Goal: Information Seeking & Learning: Learn about a topic

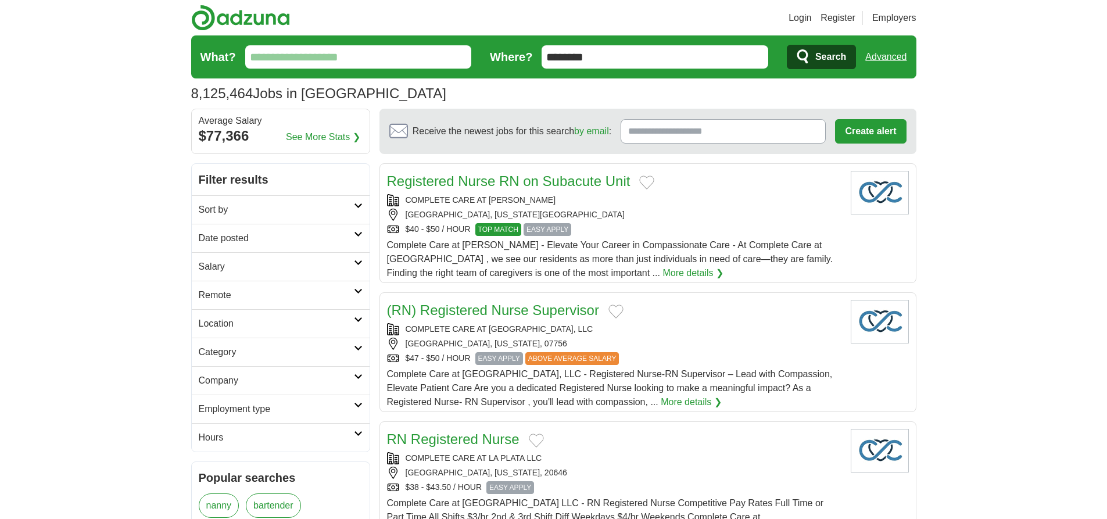
type input "********"
click at [886, 57] on link "Advanced" at bounding box center [885, 56] width 41 height 23
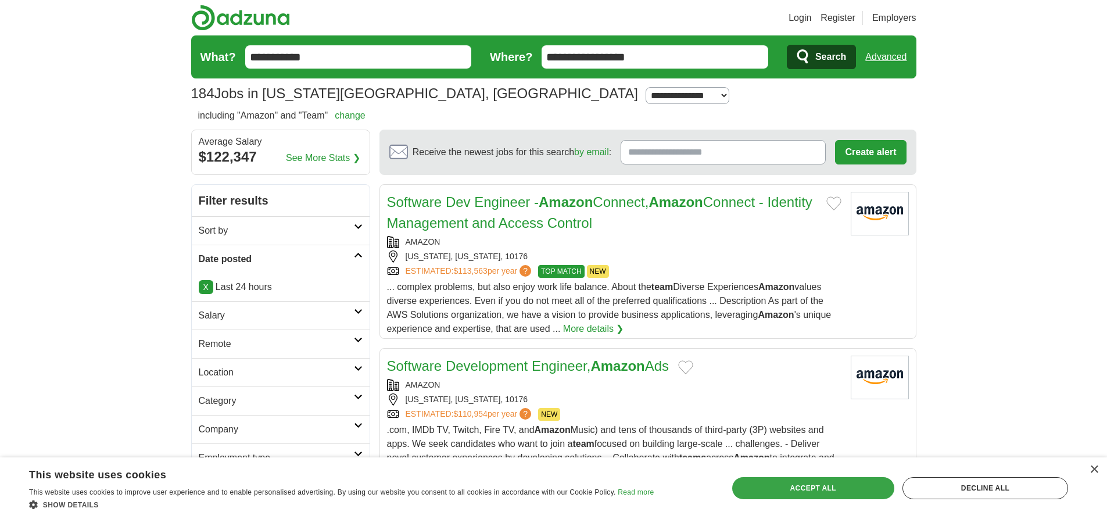
click at [813, 488] on div "Accept all" at bounding box center [813, 488] width 162 height 22
